Goal: Task Accomplishment & Management: Use online tool/utility

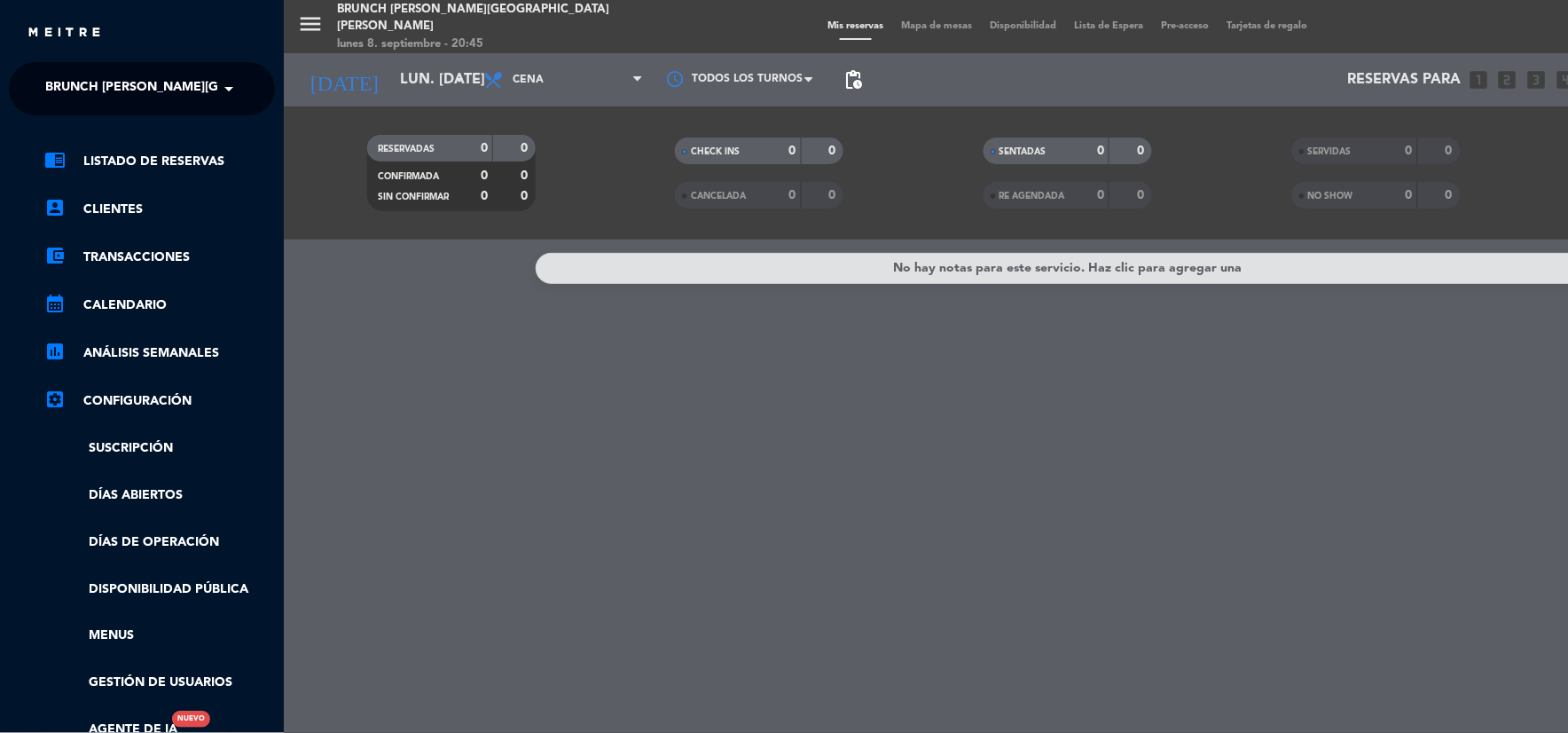
click at [222, 84] on span at bounding box center [233, 88] width 30 height 37
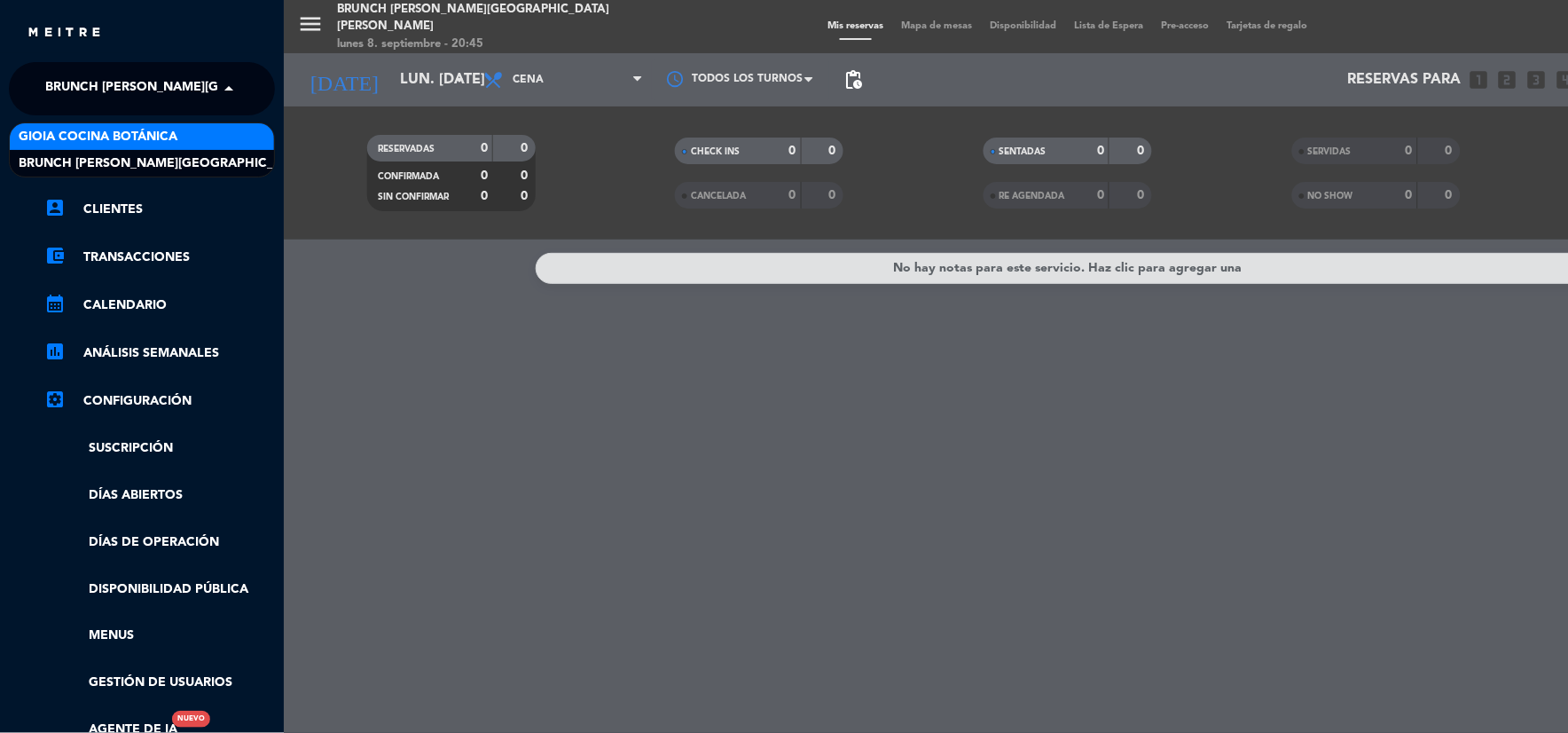
click at [185, 138] on div "Gioia Cocina Botánica" at bounding box center [142, 137] width 264 height 27
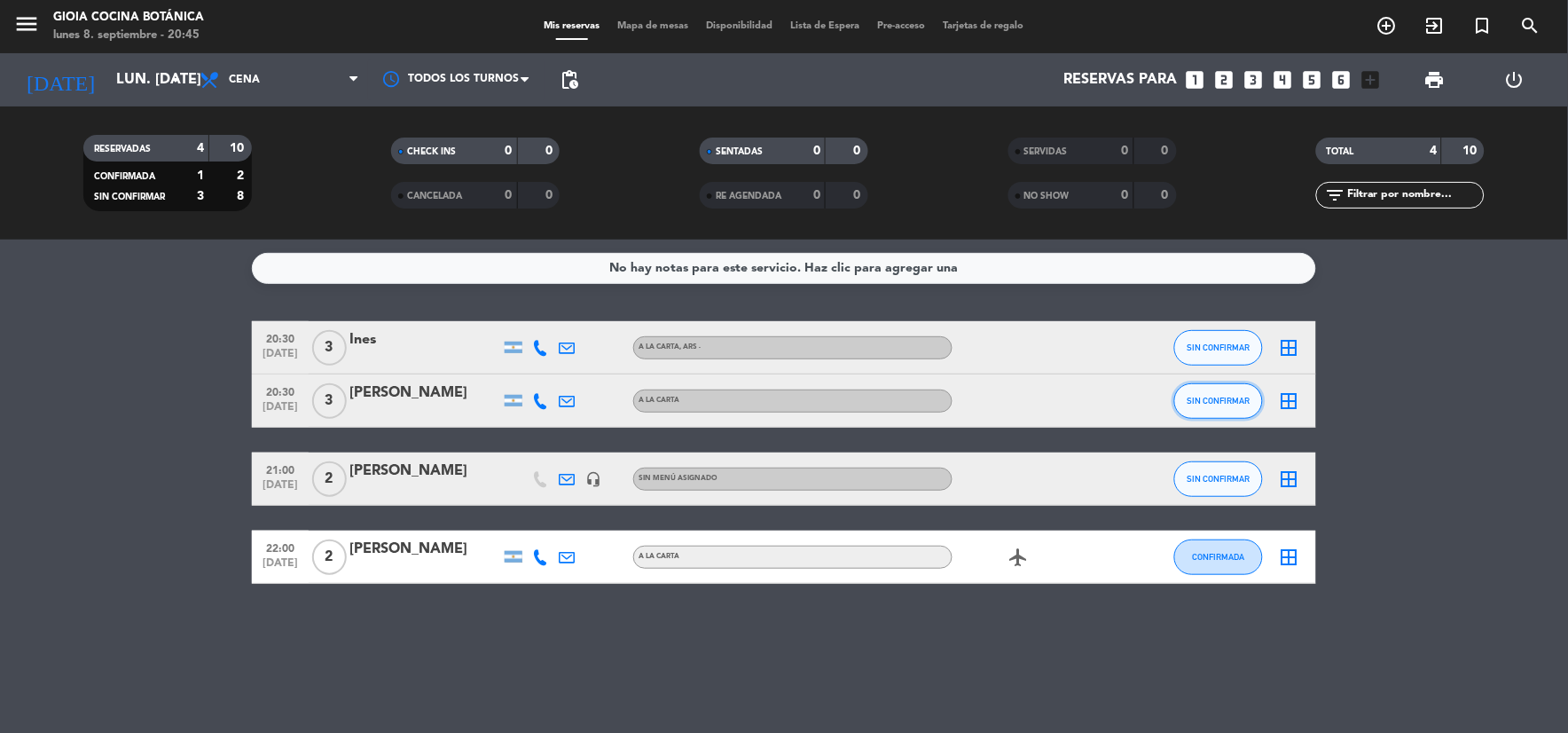
click at [1186, 394] on button "SIN CONFIRMAR" at bounding box center [1218, 401] width 89 height 35
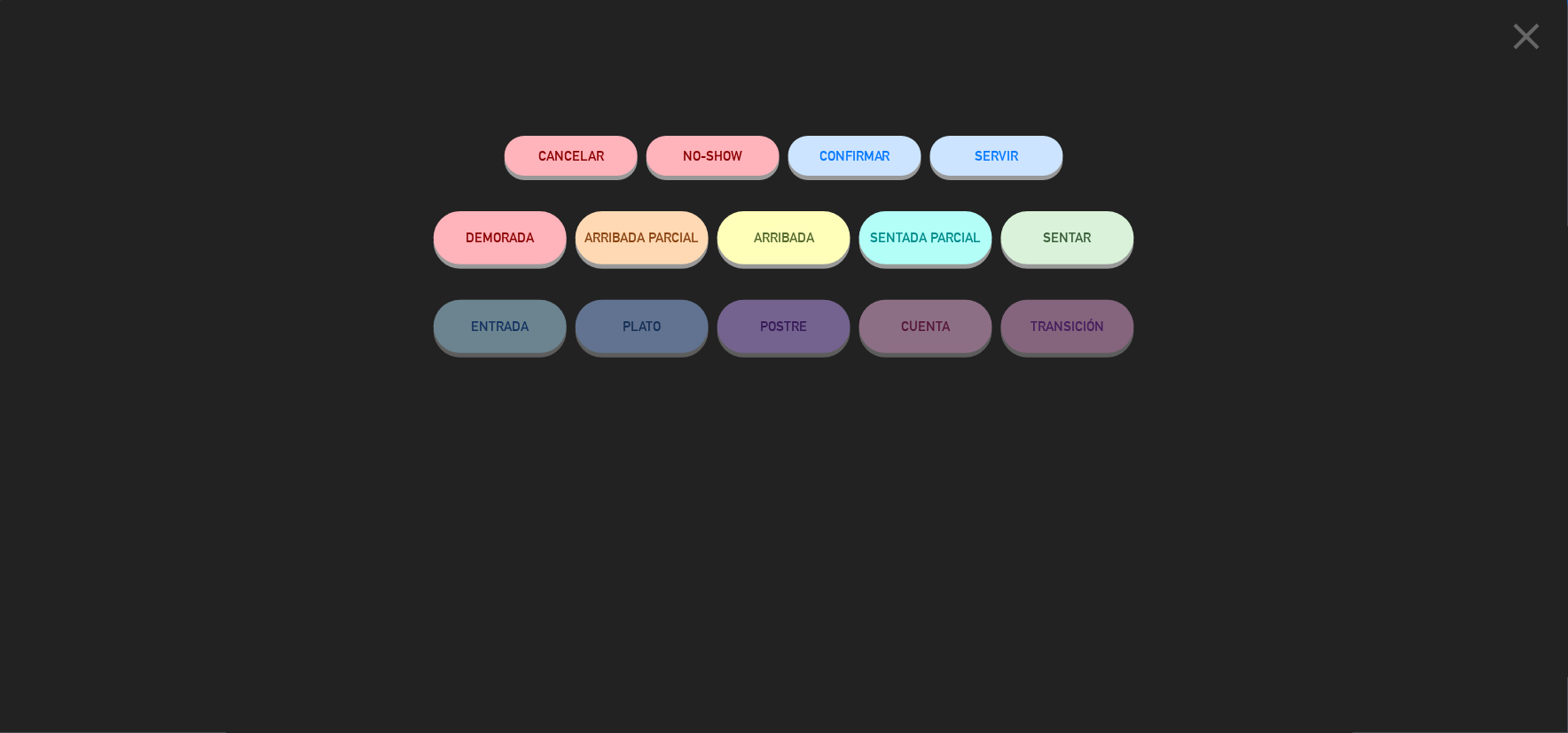
click at [1084, 220] on button "SENTAR" at bounding box center [1068, 238] width 133 height 54
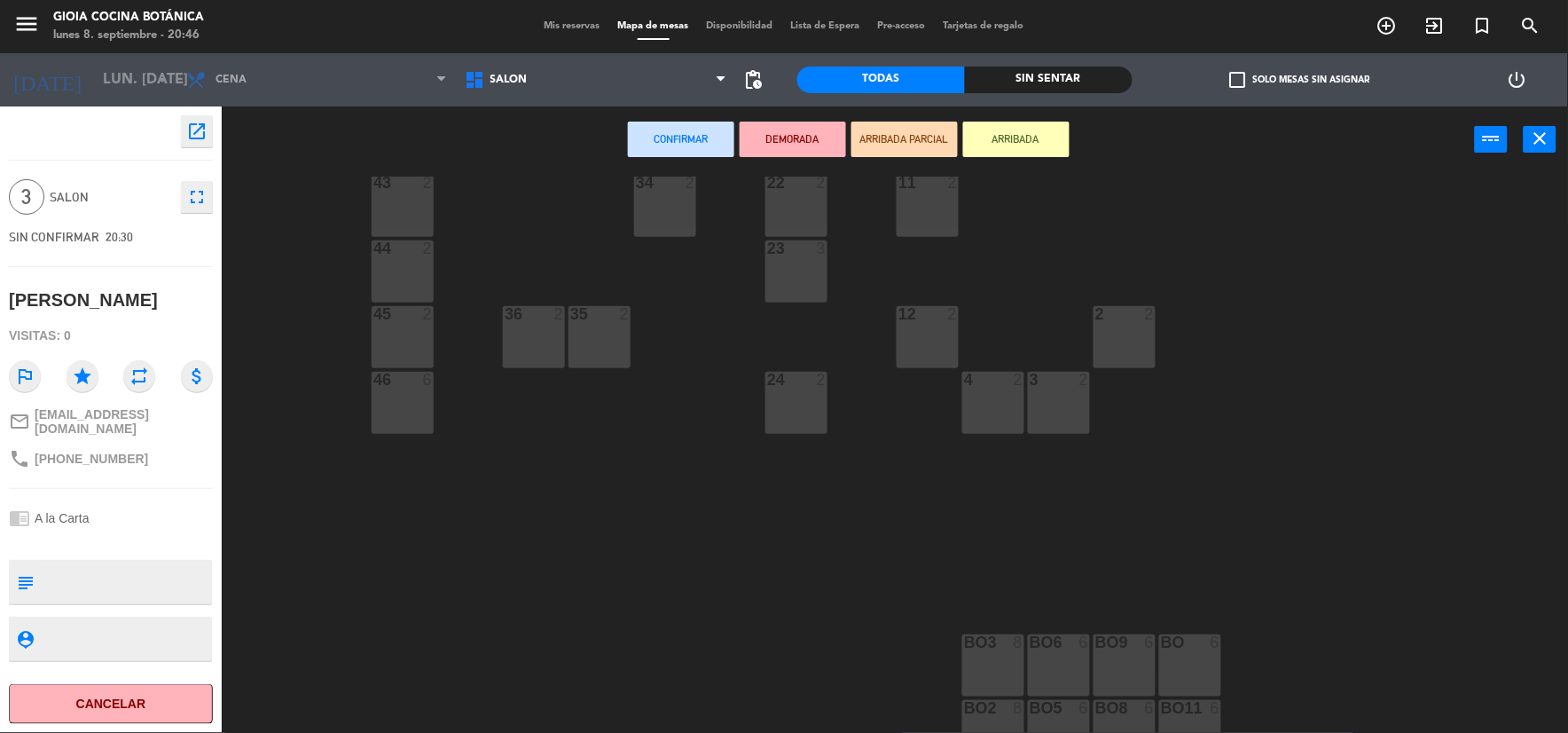
scroll to position [591, 0]
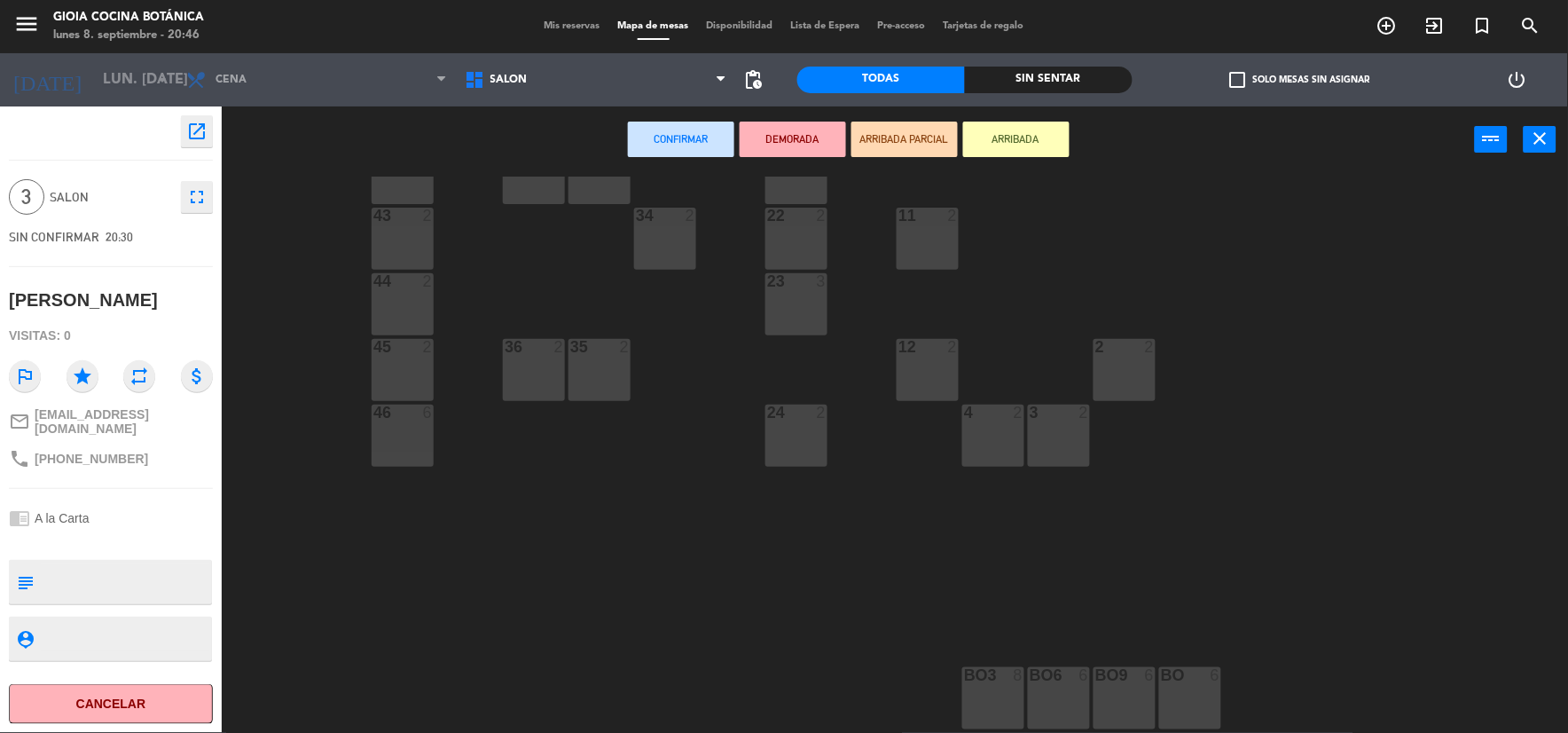
click at [1062, 438] on div "3 2" at bounding box center [1058, 435] width 62 height 62
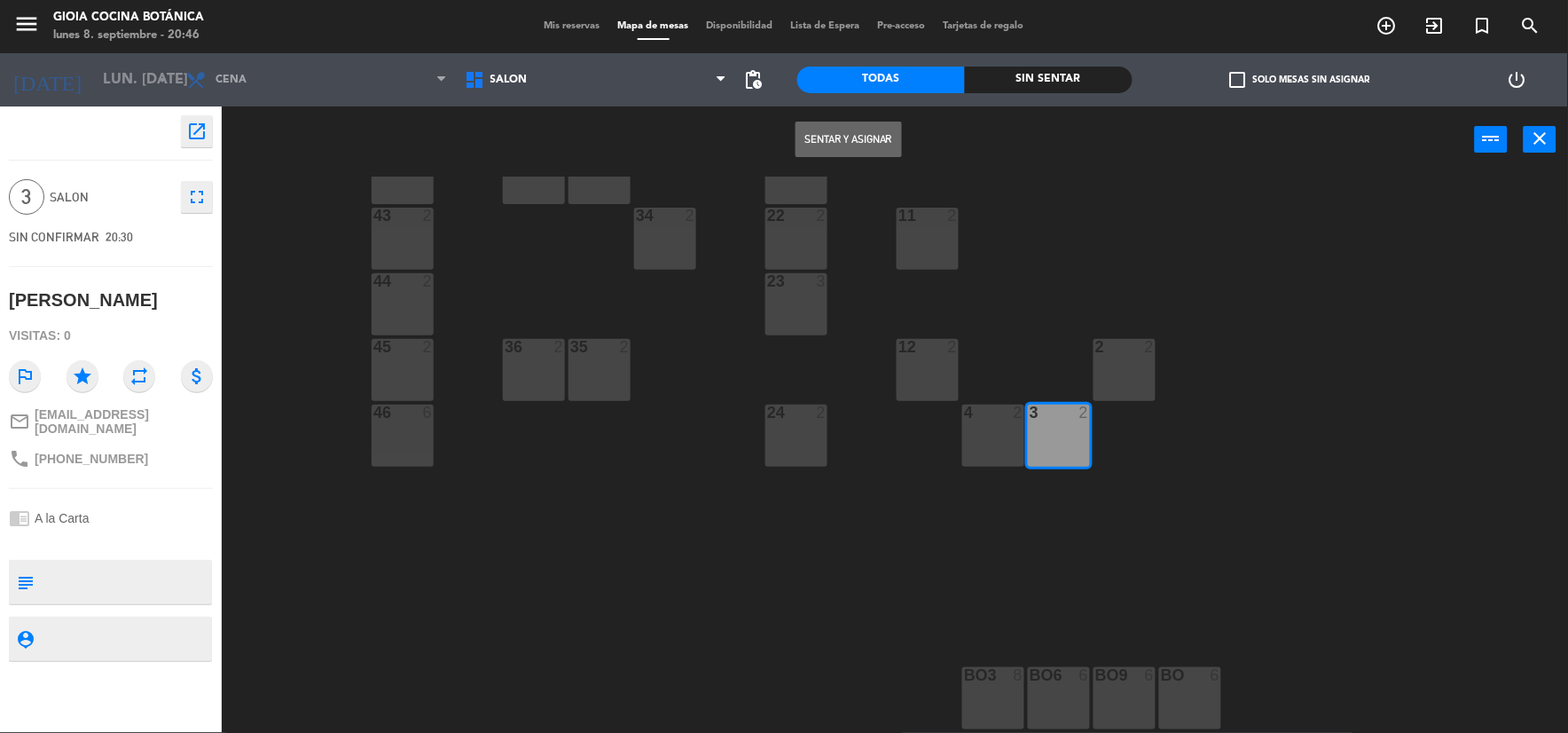
click at [1015, 432] on div "4 2" at bounding box center [993, 435] width 62 height 62
click at [864, 144] on button "Sentar y Asignar" at bounding box center [849, 139] width 106 height 35
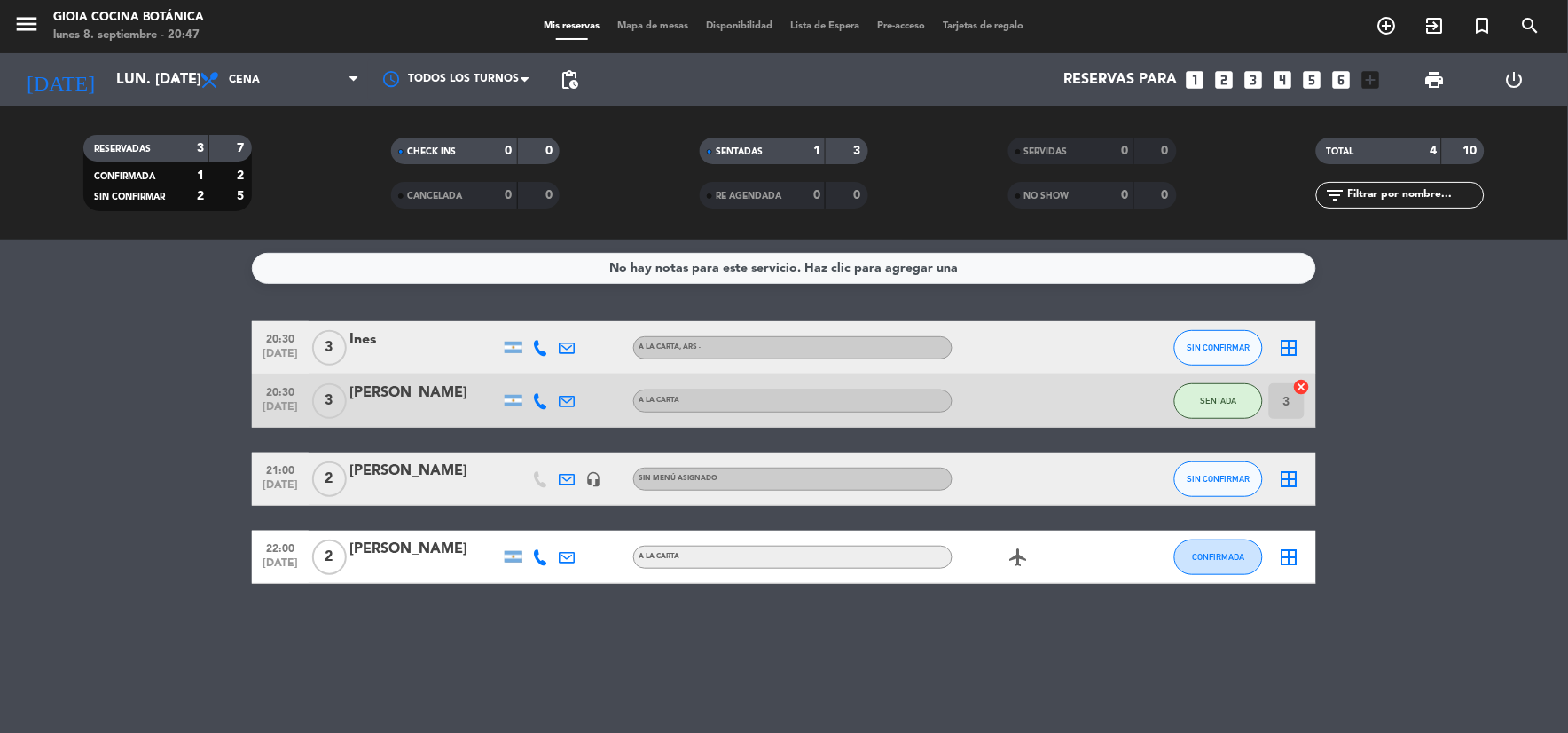
click at [796, 264] on div "No hay notas para este servicio. Haz clic para agregar una" at bounding box center [784, 268] width 349 height 20
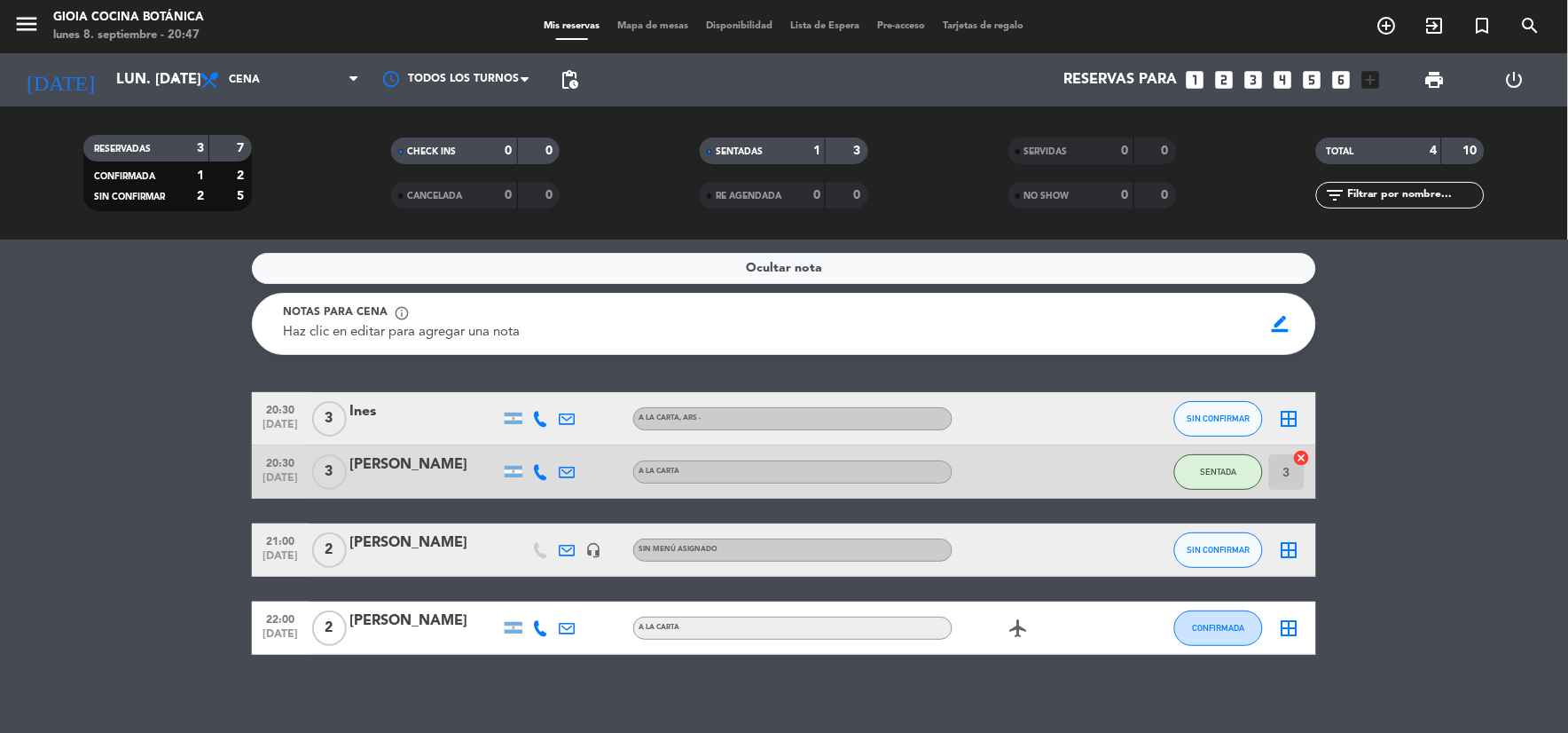
click at [808, 266] on span "Ocultar nota" at bounding box center [784, 268] width 77 height 20
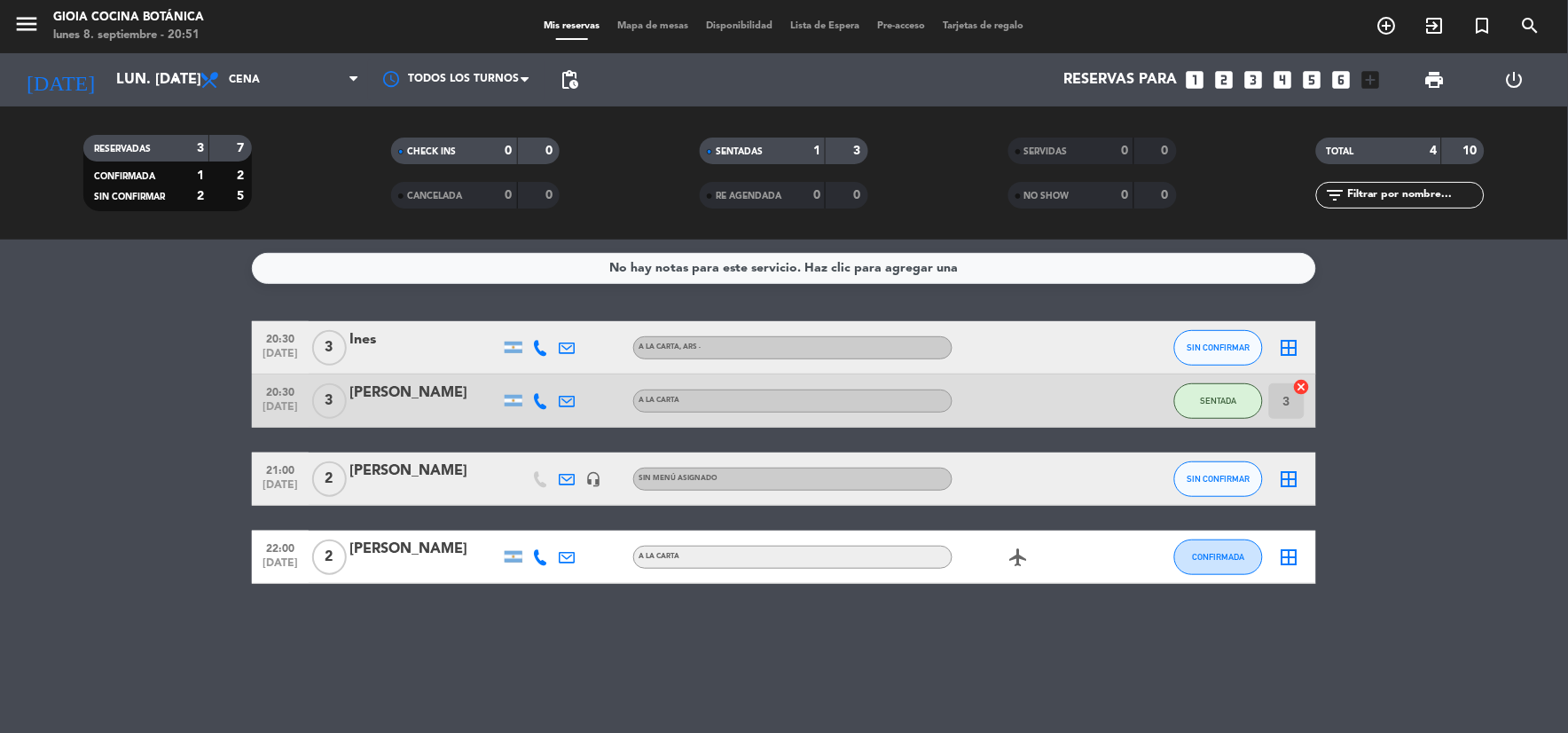
click at [749, 270] on div "No hay notas para este servicio. Haz clic para agregar una" at bounding box center [784, 268] width 349 height 20
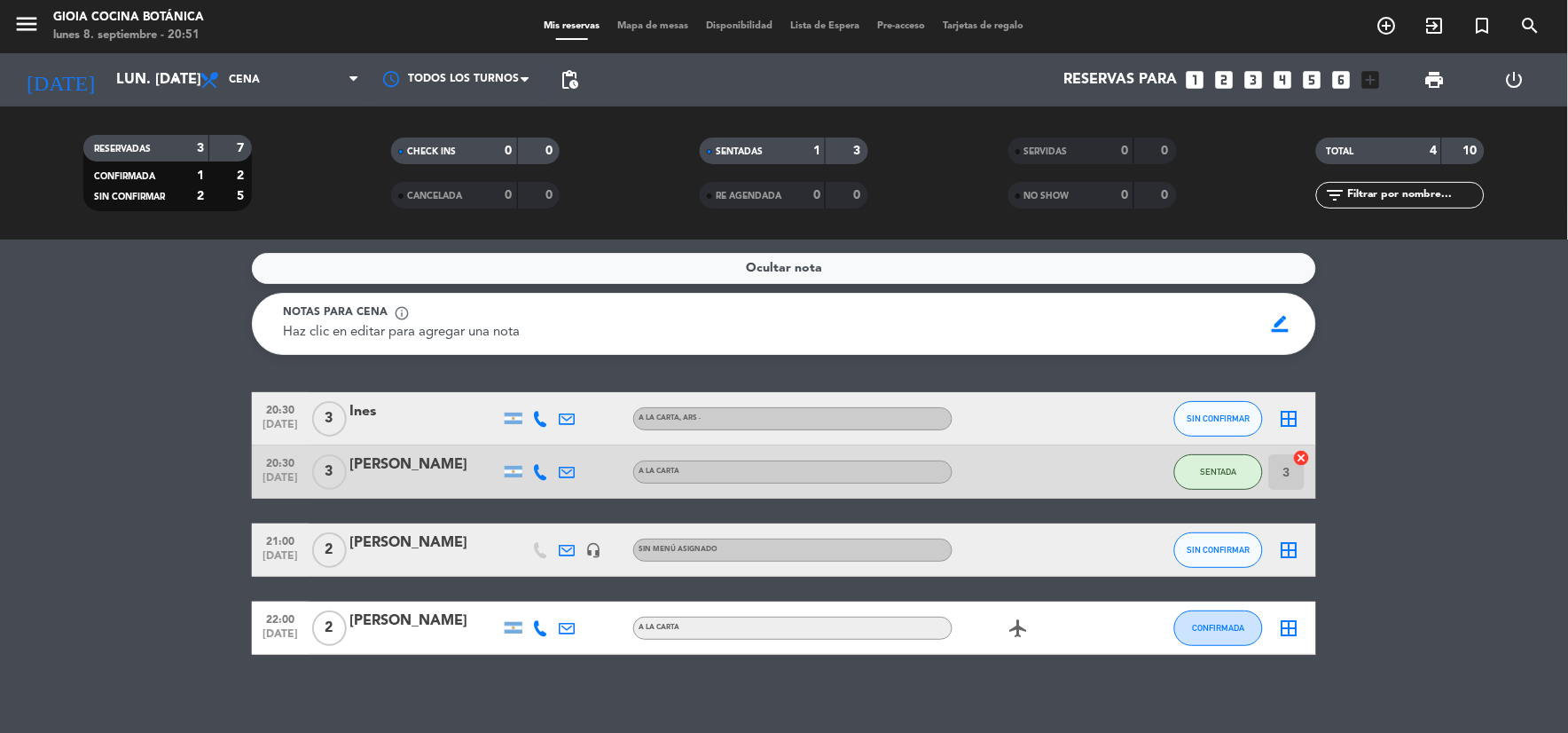
click at [706, 276] on div "Ocultar nota" at bounding box center [784, 268] width 1064 height 31
